Goal: Task Accomplishment & Management: Use online tool/utility

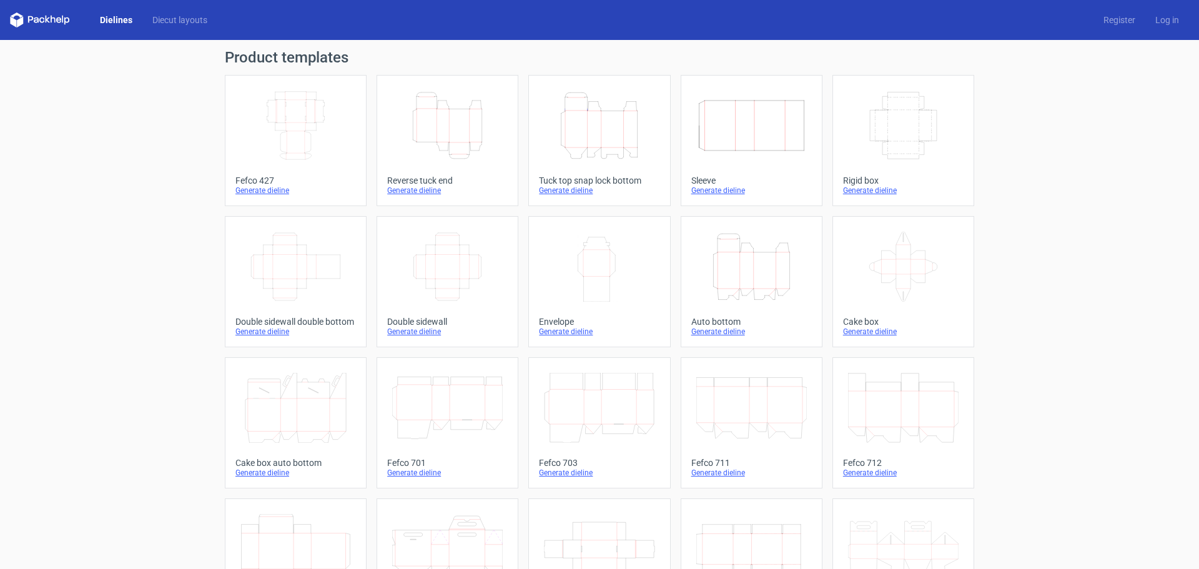
click at [759, 273] on icon "Height Depth Width" at bounding box center [751, 267] width 111 height 70
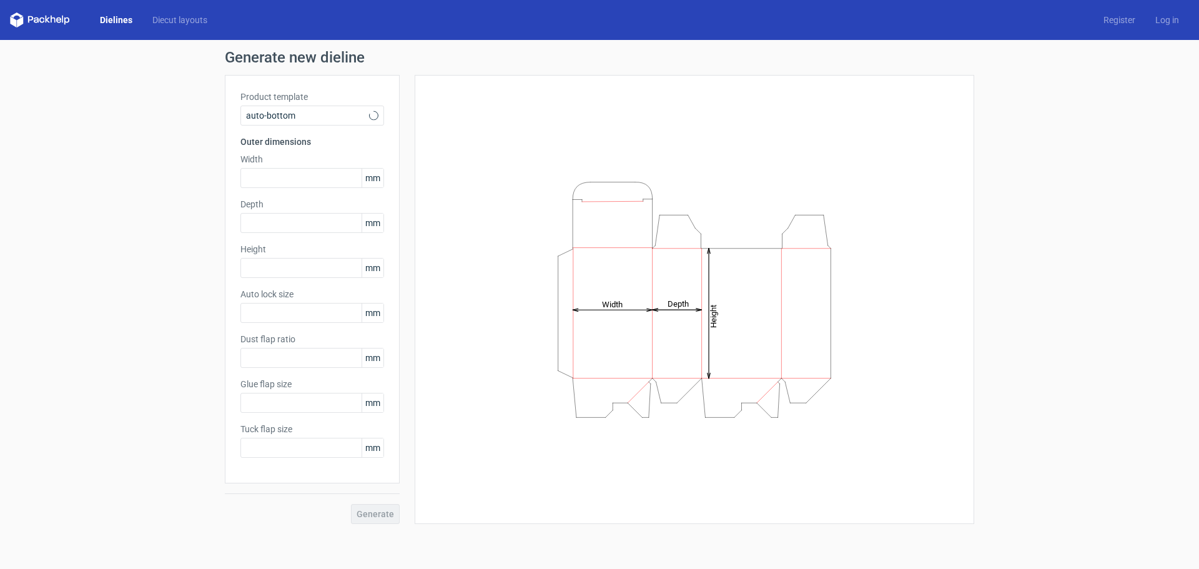
type input "1"
type input "0.8"
type input "10"
type input "12"
click at [314, 186] on input "text" at bounding box center [312, 178] width 144 height 20
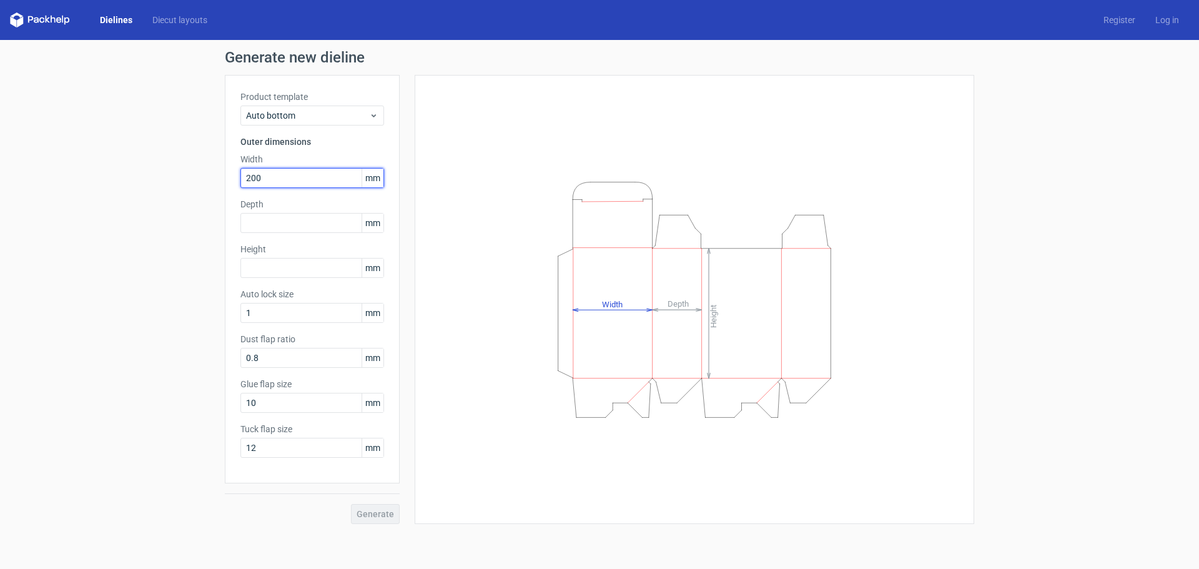
type input "200"
type input "120"
type input "50"
click at [351, 504] on button "Generate" at bounding box center [375, 514] width 49 height 20
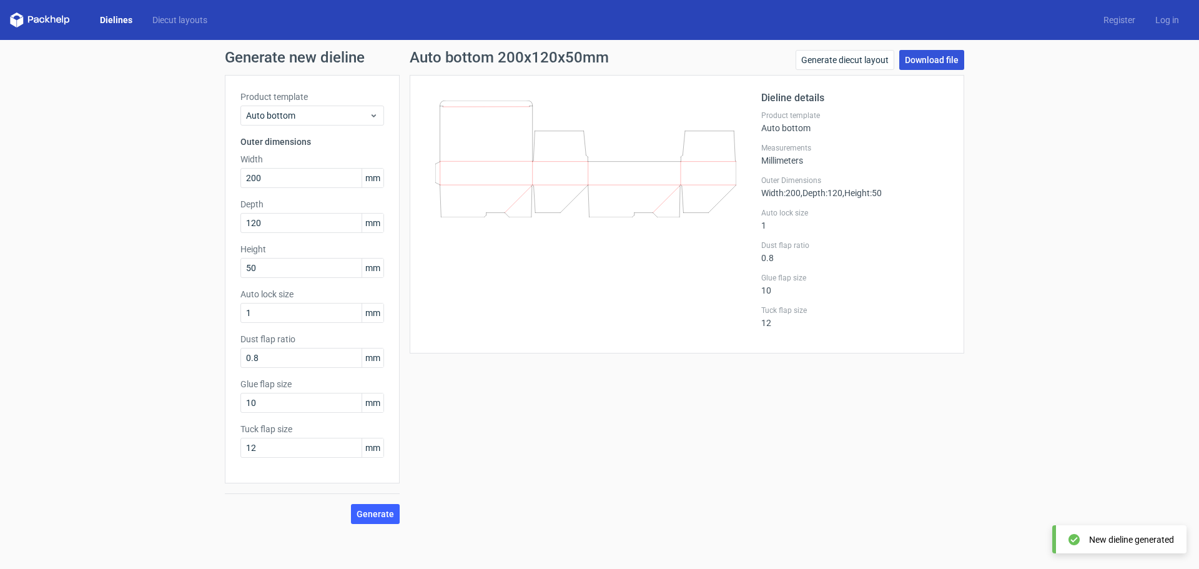
click at [951, 62] on link "Download file" at bounding box center [931, 60] width 65 height 20
